Goal: Task Accomplishment & Management: Manage account settings

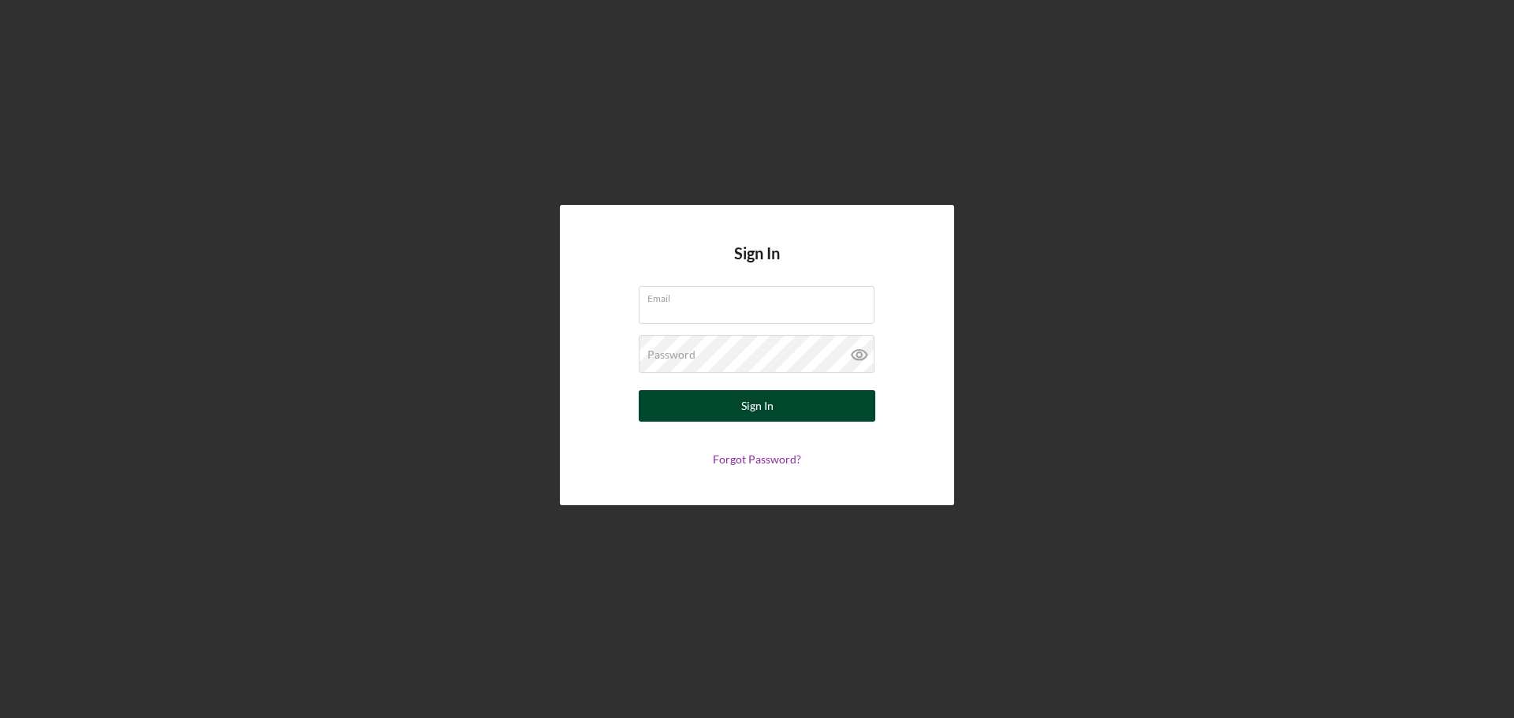
type input "[EMAIL_ADDRESS][DOMAIN_NAME]"
click at [750, 411] on div "Sign In" at bounding box center [757, 406] width 32 height 32
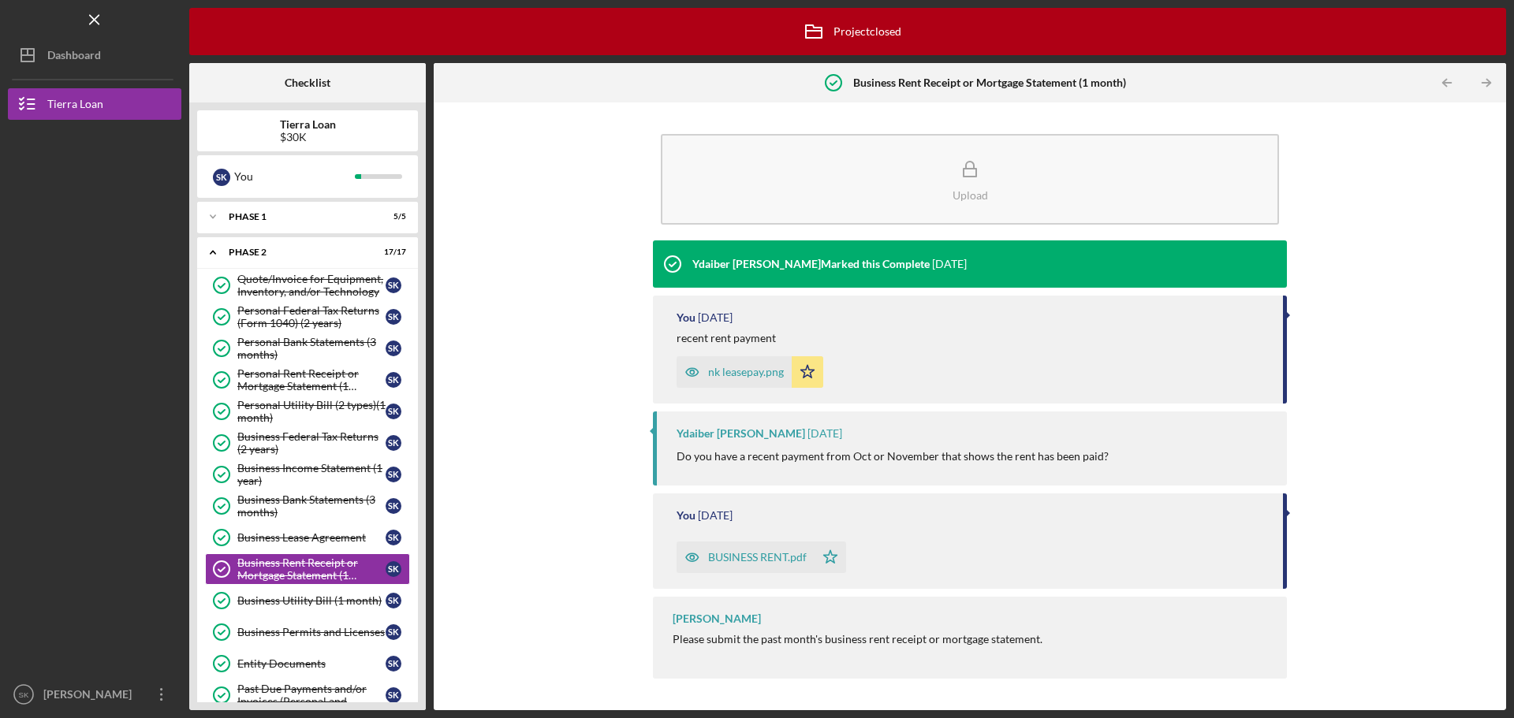
scroll to position [104, 0]
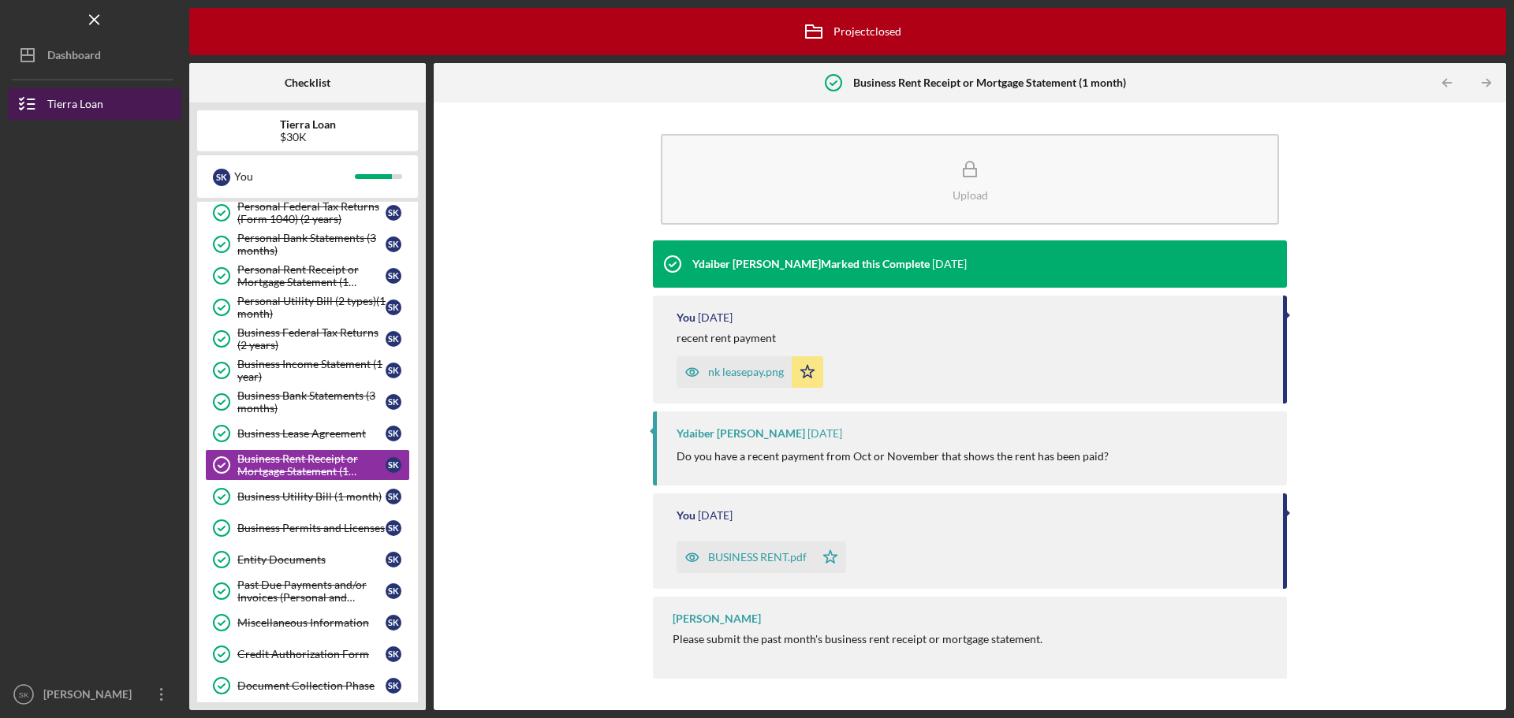
click at [79, 106] on div "Tierra Loan" at bounding box center [75, 105] width 56 height 35
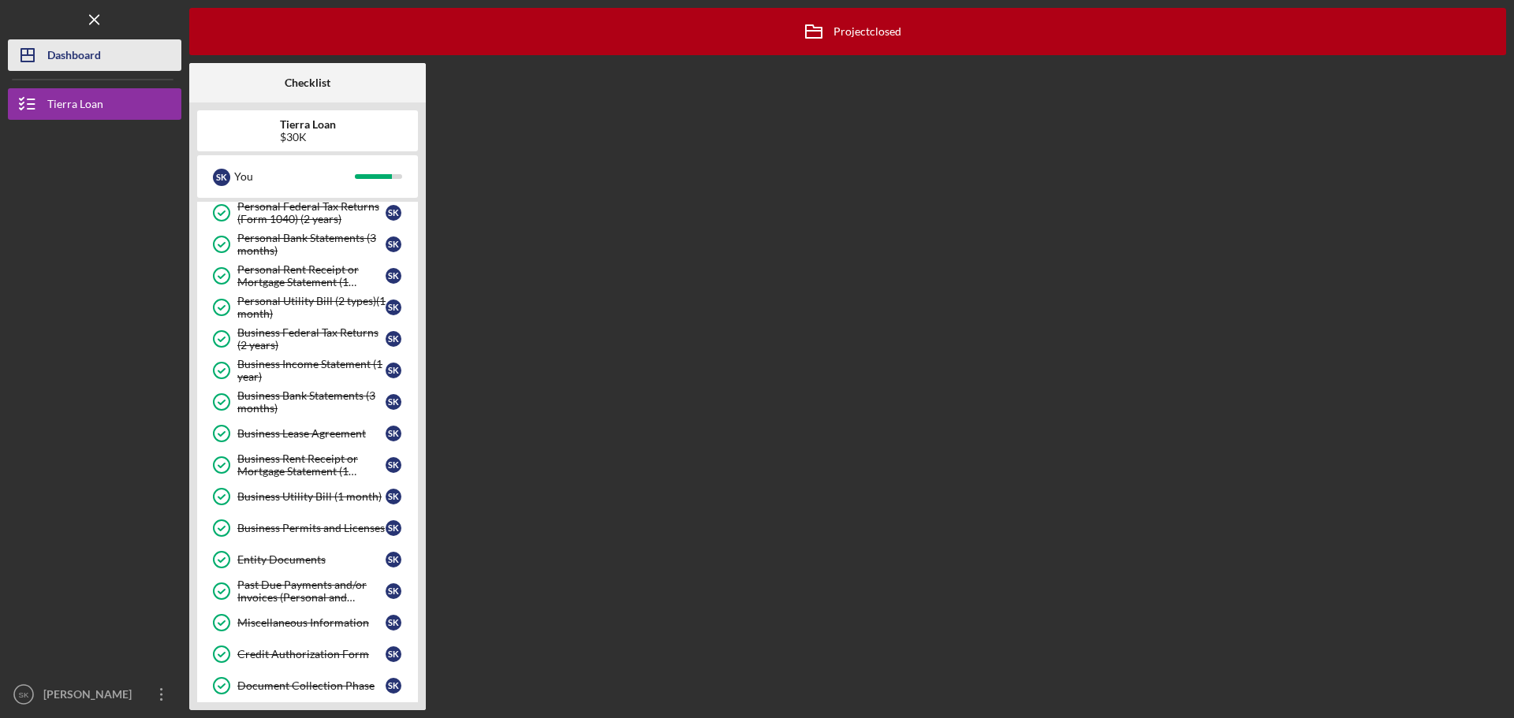
click at [50, 60] on div "Dashboard" at bounding box center [74, 56] width 54 height 35
